Goal: Book appointment/travel/reservation

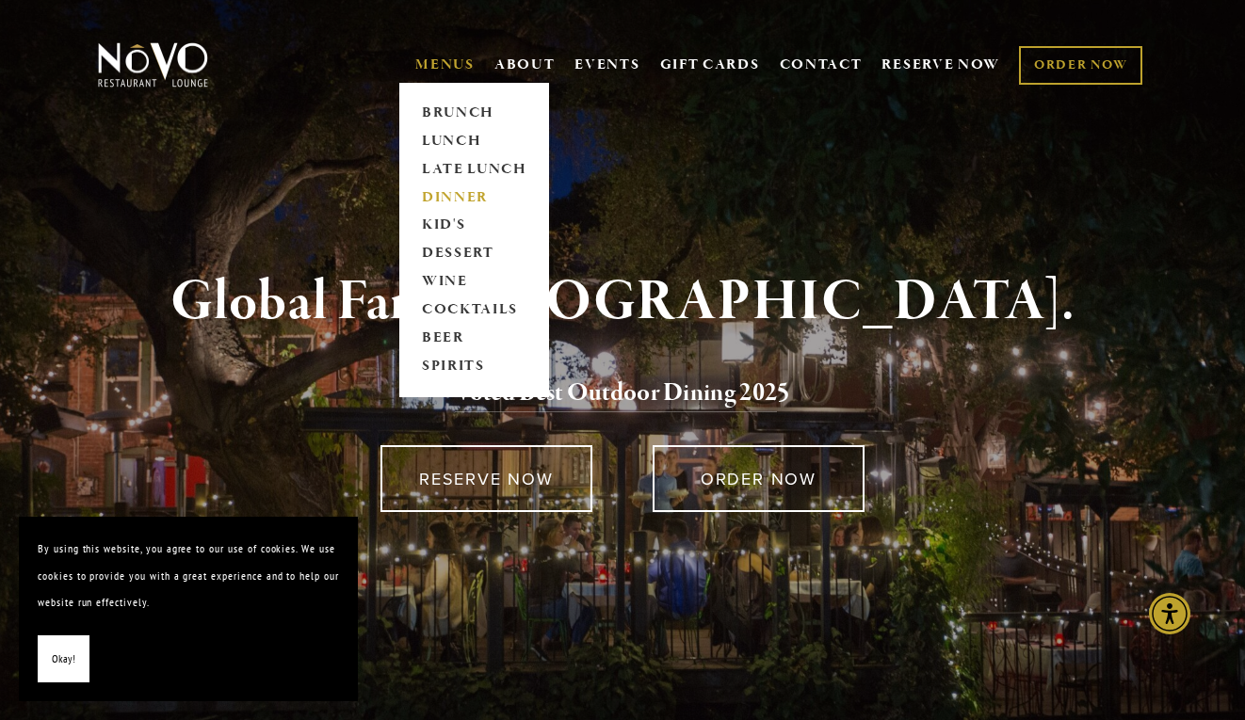
click at [454, 195] on link "DINNER" at bounding box center [474, 198] width 118 height 28
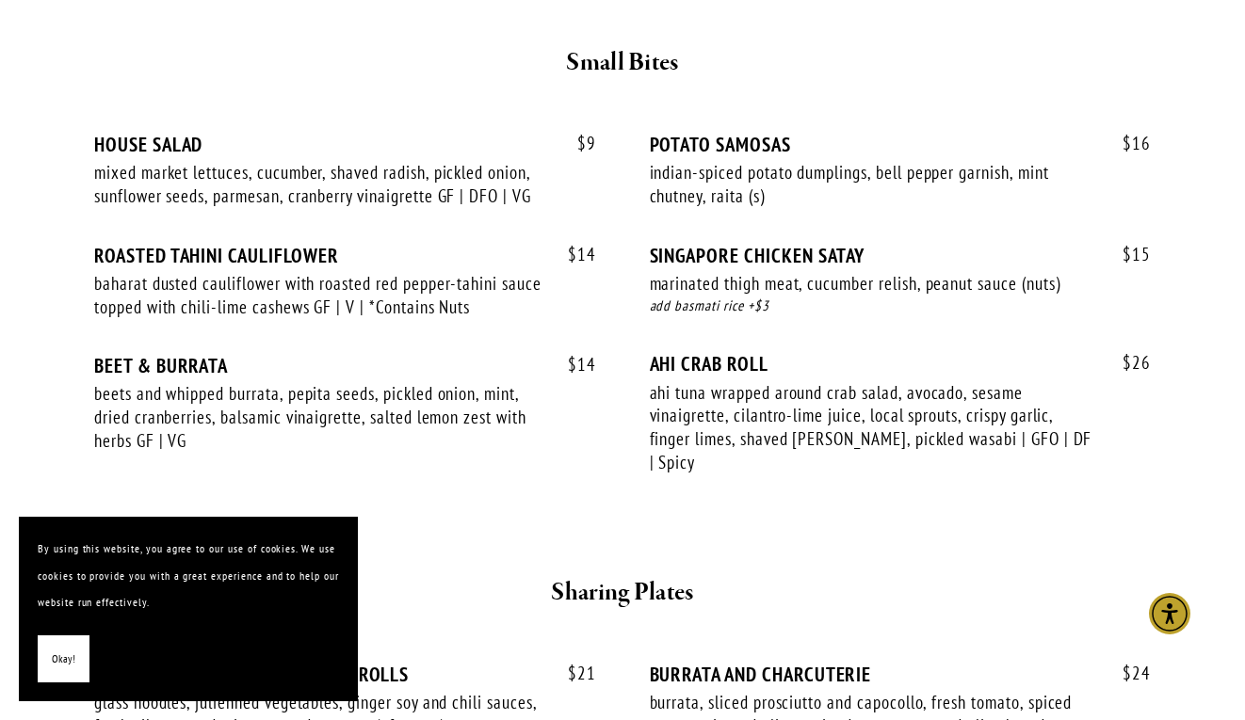
scroll to position [798, 0]
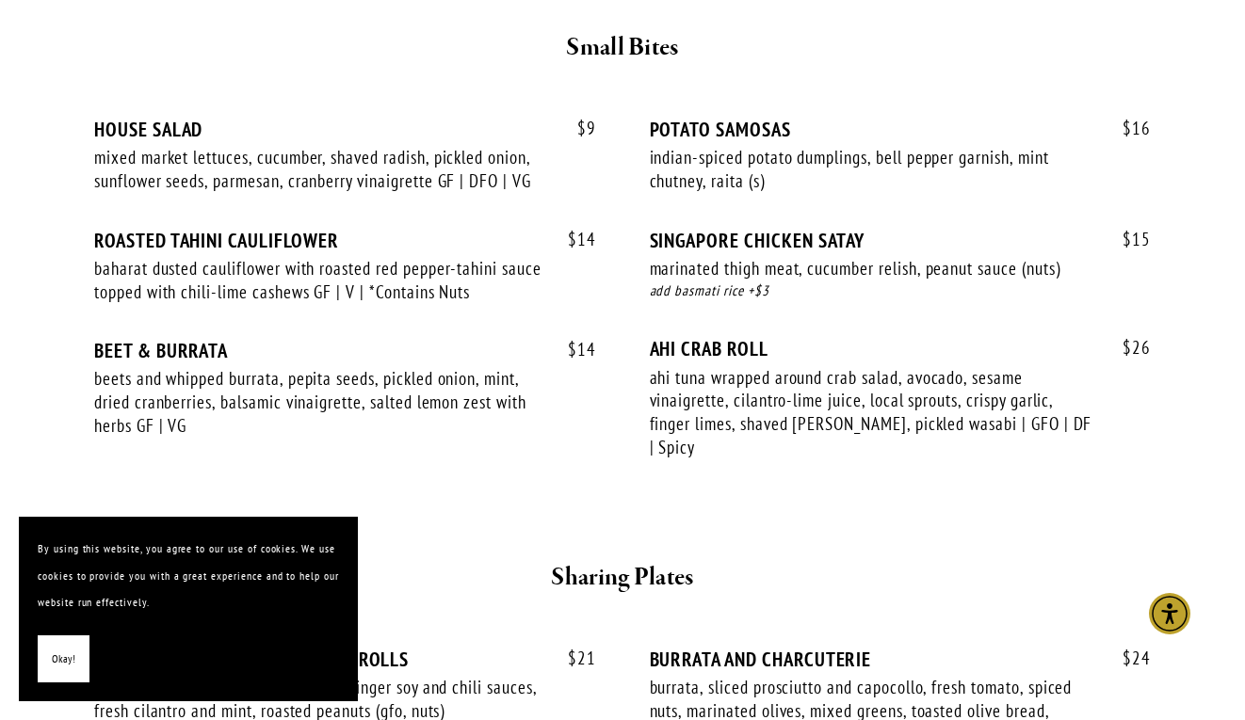
click at [62, 657] on span "Okay!" at bounding box center [64, 659] width 24 height 27
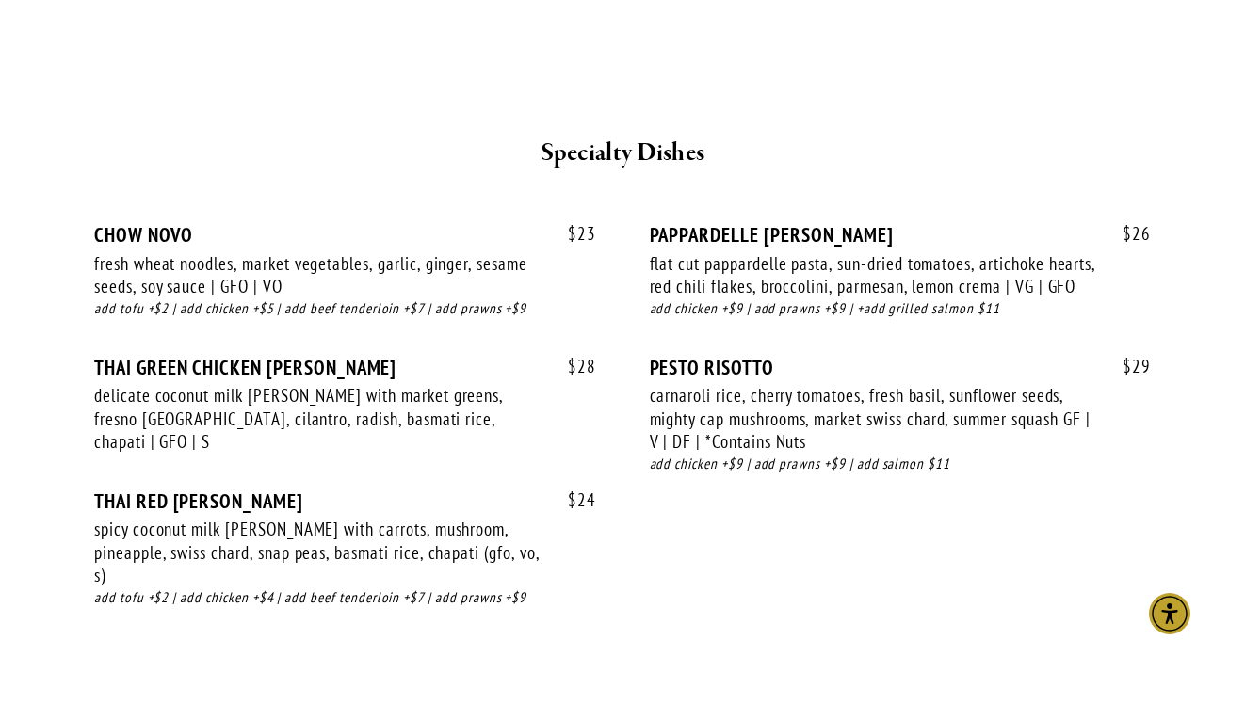
scroll to position [2760, 0]
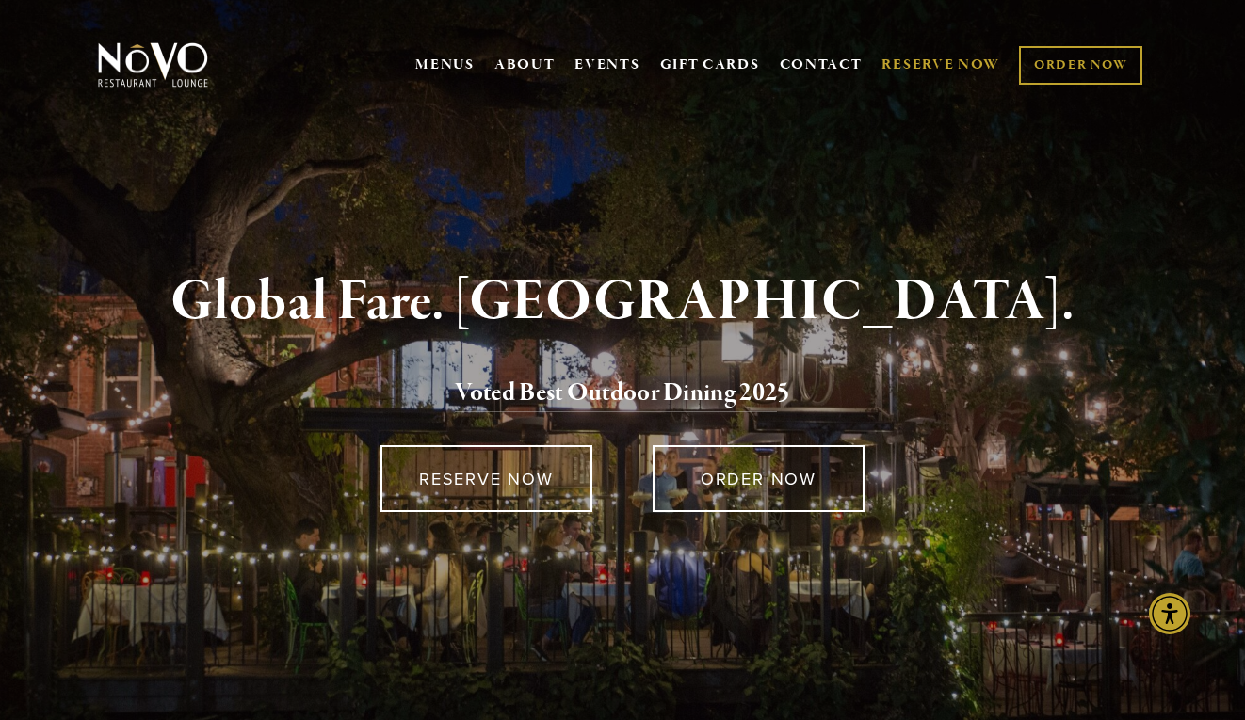
click at [966, 62] on link "RESERVE NOW" at bounding box center [940, 65] width 119 height 36
